Goal: Task Accomplishment & Management: Manage account settings

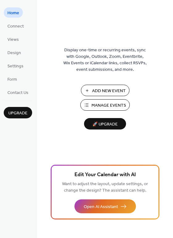
click at [108, 102] on span "Manage Events" at bounding box center [109, 105] width 35 height 6
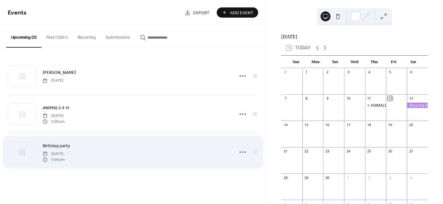
click at [56, 144] on span "Birthday party" at bounding box center [56, 146] width 27 height 6
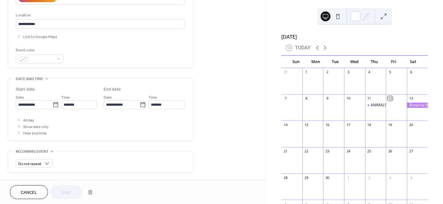
scroll to position [124, 0]
click at [323, 50] on icon at bounding box center [324, 47] width 7 height 7
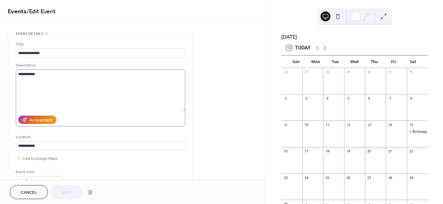
scroll to position [0, 0]
